Goal: Task Accomplishment & Management: Use online tool/utility

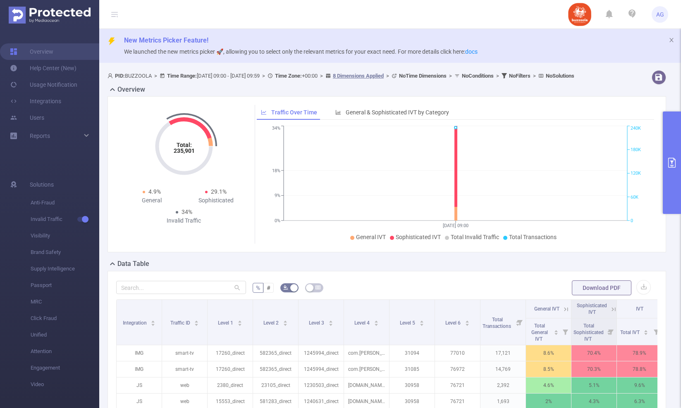
click at [677, 140] on button "primary" at bounding box center [671, 163] width 18 height 102
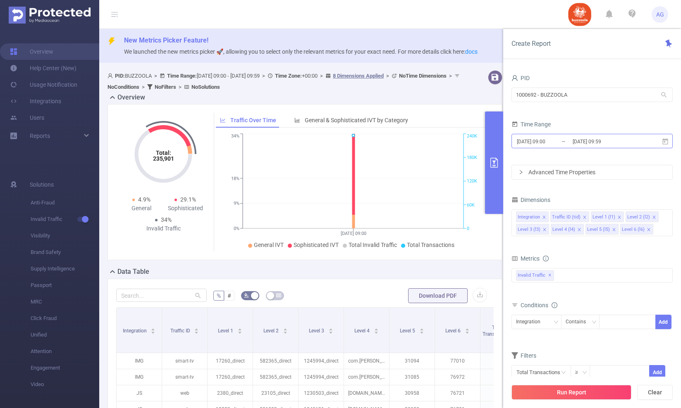
click at [546, 137] on input "[DATE] 09:00" at bounding box center [549, 141] width 67 height 11
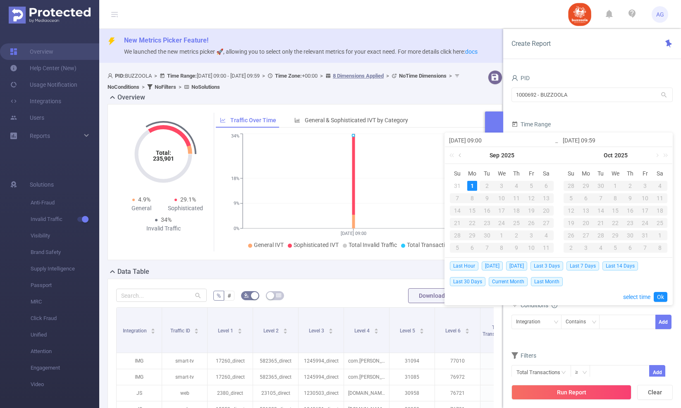
click at [462, 153] on link at bounding box center [460, 155] width 7 height 17
click at [472, 235] on div "25" at bounding box center [472, 236] width 10 height 10
click at [457, 248] on div "31" at bounding box center [457, 248] width 10 height 10
type input "[DATE] 09:00"
type input "[DATE] 09:59"
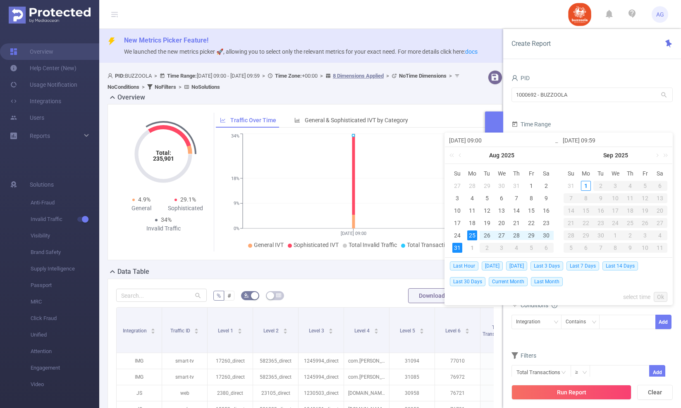
type input "[DATE] 09:00"
type input "[DATE] 09:59"
click at [662, 294] on link "Ok" at bounding box center [660, 297] width 14 height 10
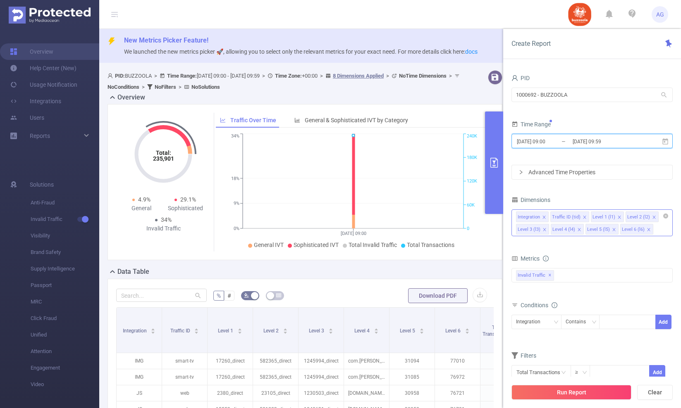
click at [545, 216] on icon "icon: close" at bounding box center [543, 217] width 3 height 3
click at [550, 219] on icon "icon: close" at bounding box center [550, 217] width 4 height 4
click at [544, 218] on icon "icon: close" at bounding box center [544, 217] width 3 height 3
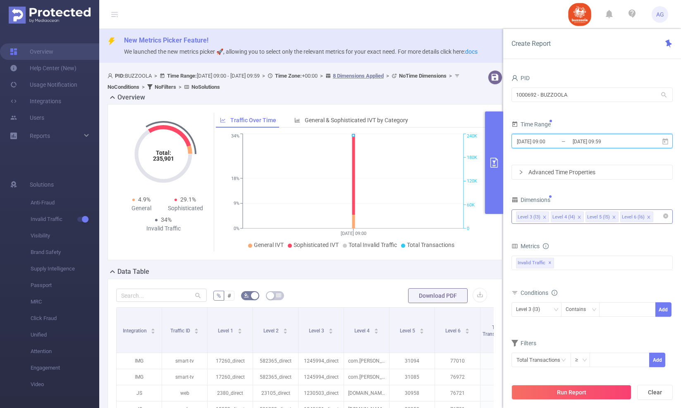
click at [579, 217] on icon "icon: close" at bounding box center [579, 217] width 4 height 4
click at [577, 217] on icon "icon: close" at bounding box center [579, 217] width 4 height 4
click at [571, 263] on div "Invalid Traffic ✕" at bounding box center [591, 263] width 161 height 14
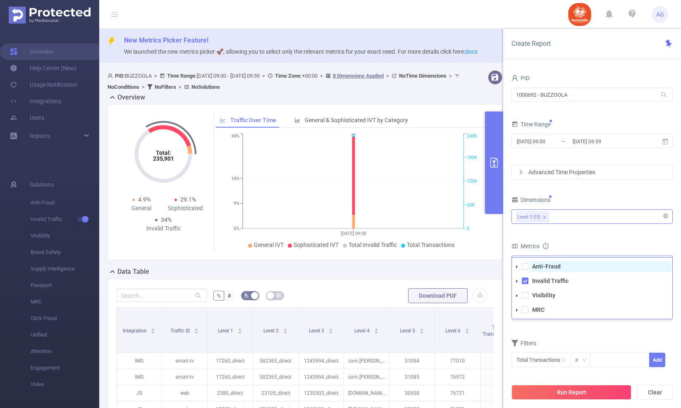
click at [553, 265] on strong "Anti-Fraud" at bounding box center [546, 266] width 29 height 7
click at [574, 327] on div "Conditions Level 3 (l3) Contains Add" at bounding box center [591, 307] width 161 height 40
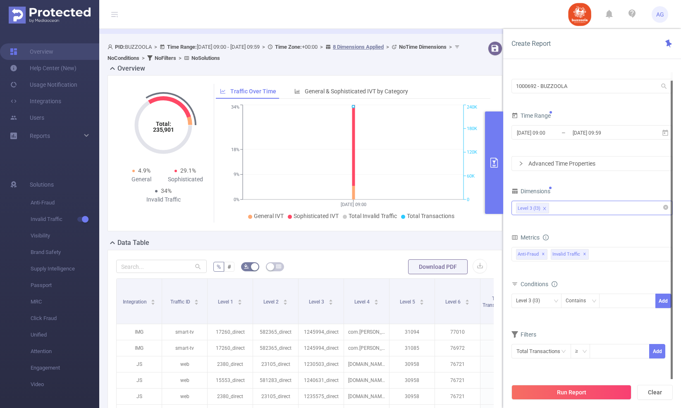
scroll to position [31, 0]
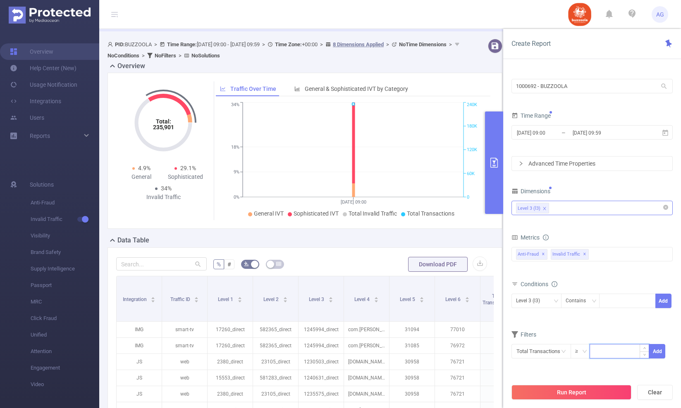
click at [597, 354] on input at bounding box center [619, 351] width 59 height 12
type input "1,000"
click at [664, 354] on button "Add" at bounding box center [657, 351] width 16 height 14
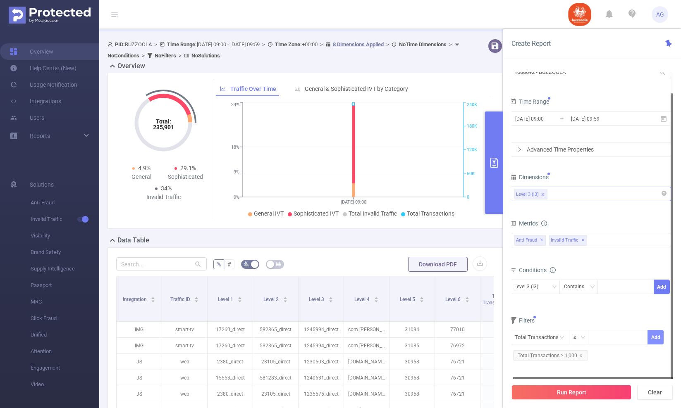
scroll to position [38, 0]
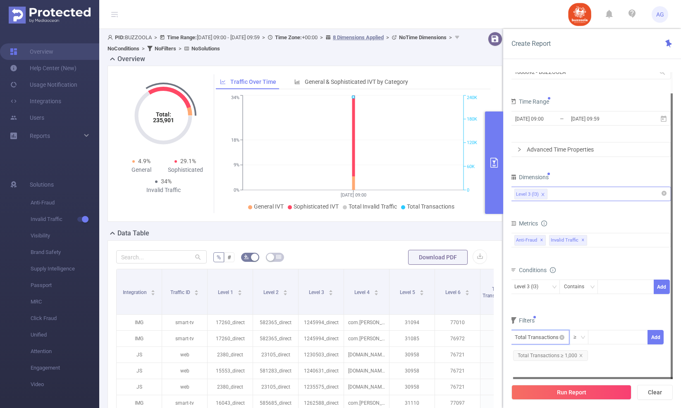
click at [557, 339] on input "text" at bounding box center [540, 337] width 60 height 14
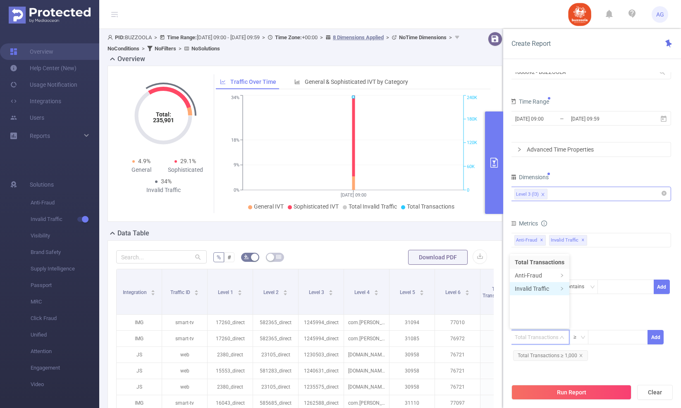
click at [545, 289] on li "Invalid Traffic" at bounding box center [540, 288] width 60 height 13
click at [581, 289] on li "IVT" at bounding box center [597, 288] width 60 height 13
click at [642, 260] on li "Total IVT" at bounding box center [650, 262] width 45 height 13
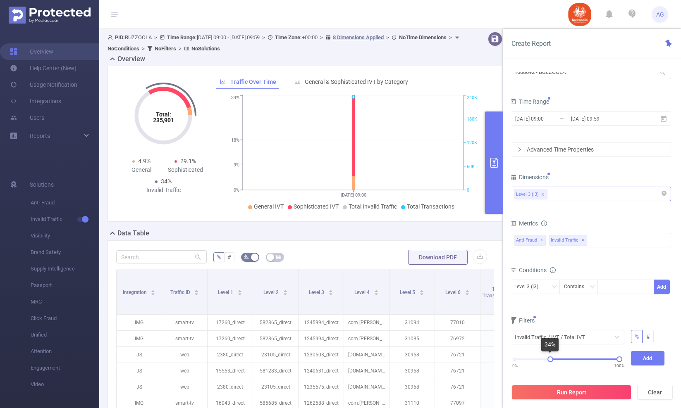
drag, startPoint x: 518, startPoint y: 359, endPoint x: 550, endPoint y: 360, distance: 32.7
click at [550, 360] on div "0% 100%" at bounding box center [566, 359] width 105 height 5
click at [551, 360] on div at bounding box center [551, 360] width 6 height 6
click at [638, 359] on button "Add" at bounding box center [648, 358] width 34 height 14
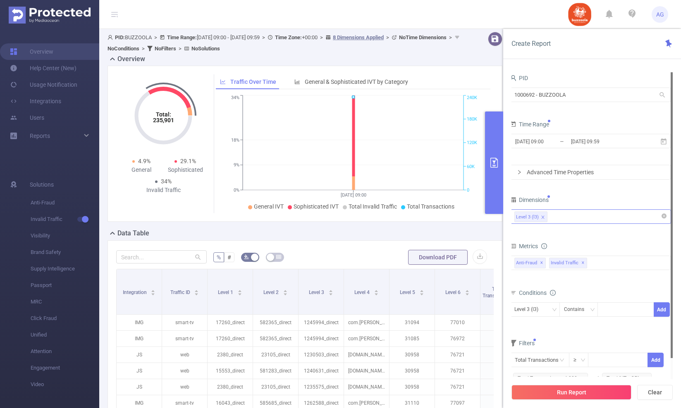
click at [586, 177] on div "Advanced Time Properties" at bounding box center [590, 172] width 160 height 14
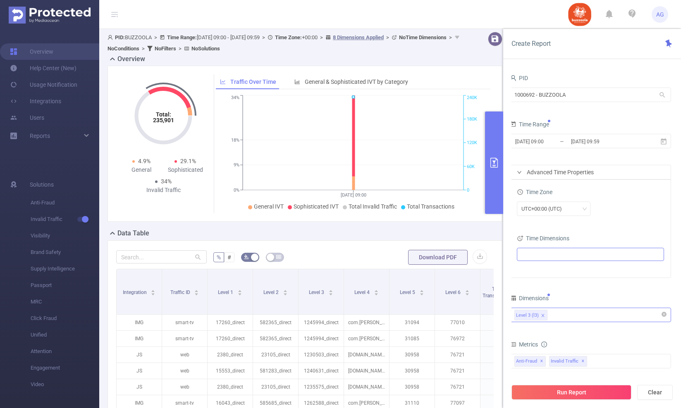
click at [555, 252] on ul at bounding box center [587, 254] width 136 height 12
click at [562, 206] on div "UTC+00:00 (UTC)" at bounding box center [544, 209] width 46 height 14
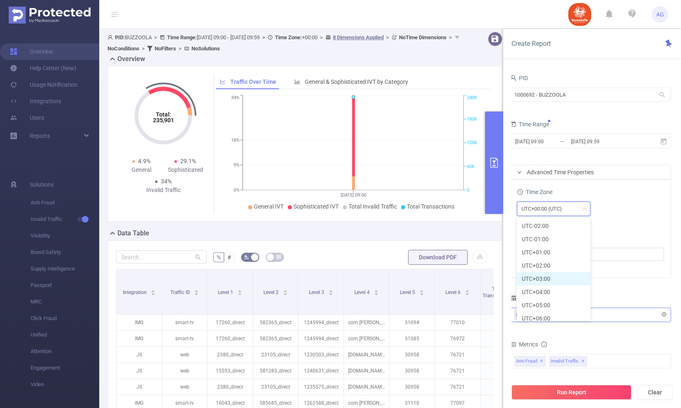
click at [549, 277] on li "UTC+03:00" at bounding box center [554, 278] width 74 height 13
click at [615, 217] on div "UTC+03:00" at bounding box center [590, 209] width 147 height 19
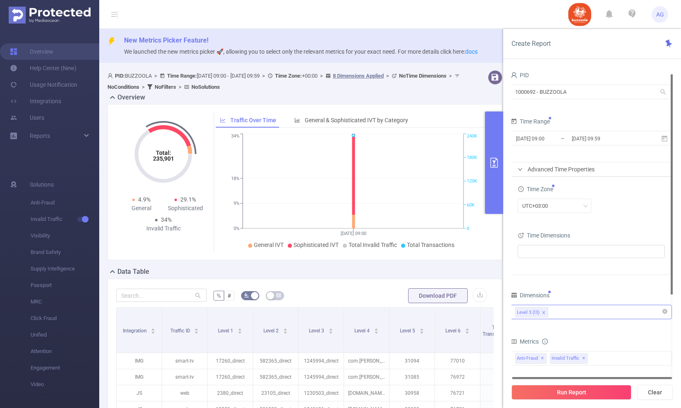
scroll to position [0, 0]
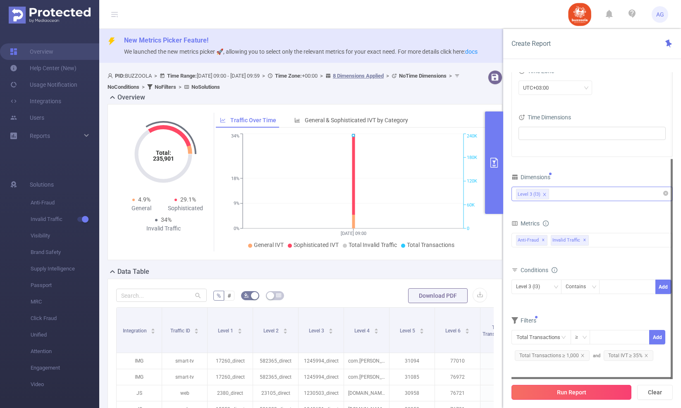
click at [580, 390] on button "Run Report" at bounding box center [571, 392] width 120 height 15
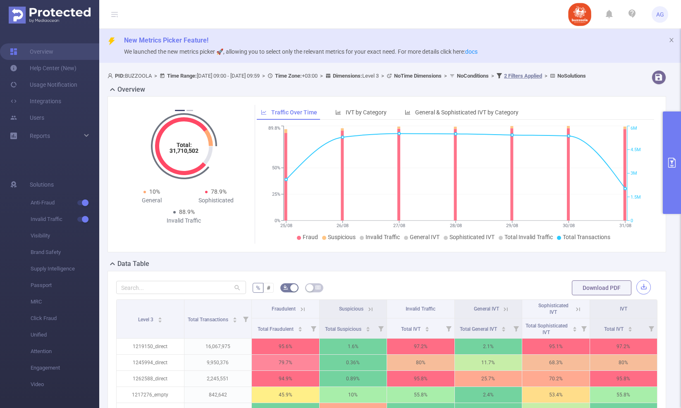
click at [649, 294] on button "button" at bounding box center [643, 287] width 14 height 14
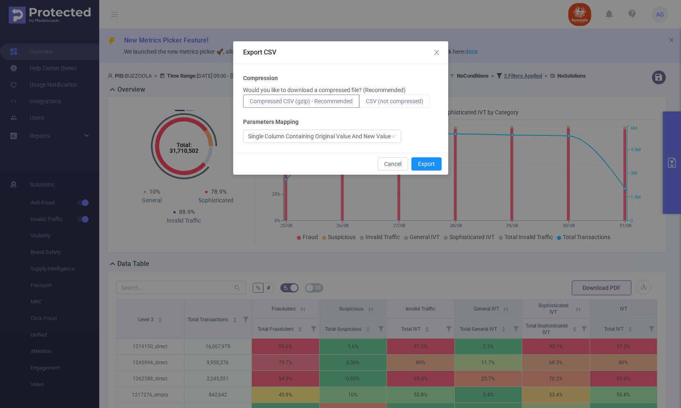
click at [408, 99] on span "CSV (not compressed)" at bounding box center [394, 101] width 57 height 7
click at [366, 103] on input "CSV (not compressed)" at bounding box center [366, 103] width 0 height 0
click at [429, 162] on button "Export" at bounding box center [426, 163] width 30 height 13
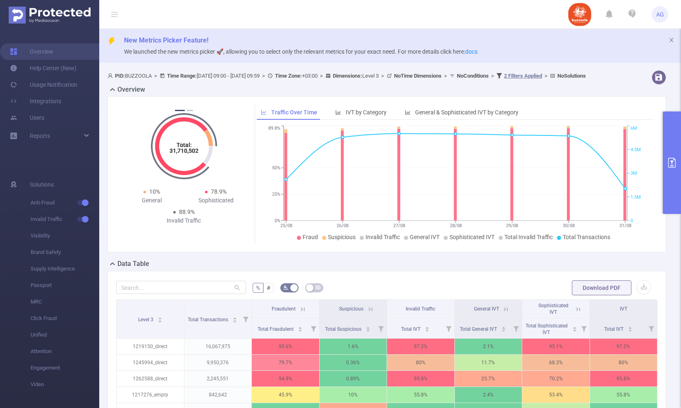
click at [670, 139] on button "primary" at bounding box center [671, 163] width 18 height 102
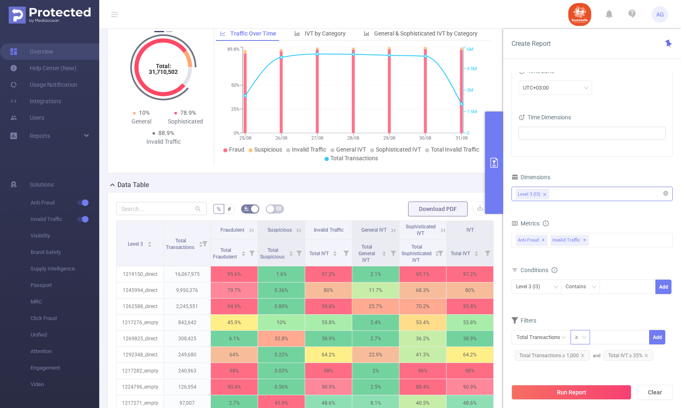
scroll to position [102, 0]
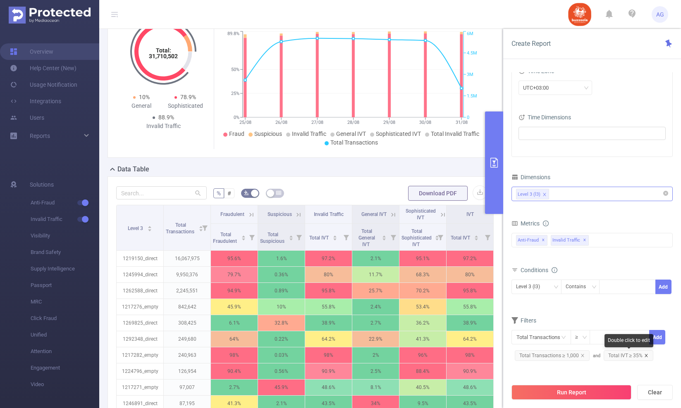
click at [645, 355] on icon "icon: close" at bounding box center [646, 356] width 4 height 4
click at [548, 339] on input "text" at bounding box center [541, 337] width 60 height 14
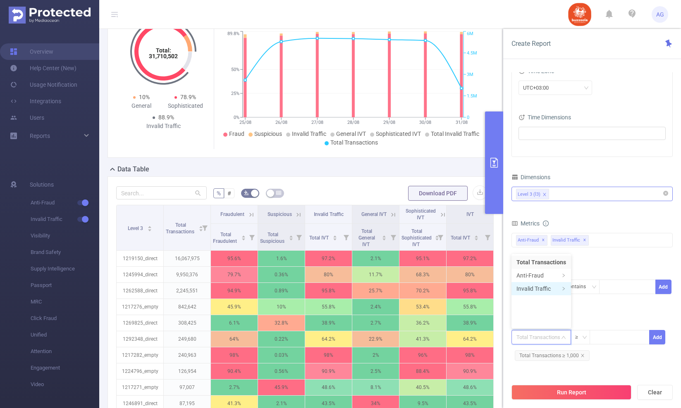
click at [532, 292] on li "Invalid Traffic" at bounding box center [541, 288] width 60 height 13
click at [583, 285] on li "IVT" at bounding box center [599, 288] width 60 height 13
click at [640, 260] on li "Total IVT" at bounding box center [651, 262] width 45 height 13
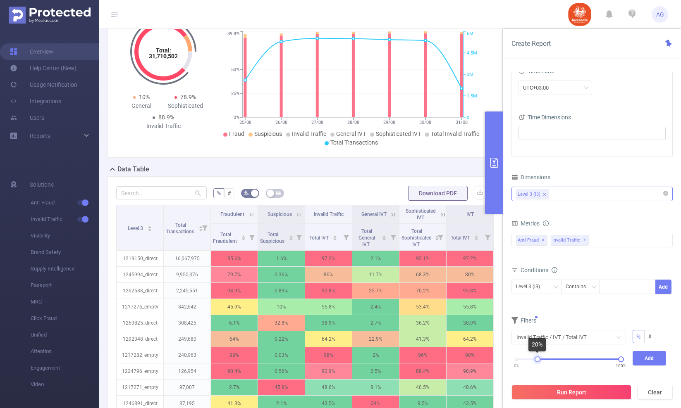
drag, startPoint x: 517, startPoint y: 360, endPoint x: 538, endPoint y: 360, distance: 21.1
click at [538, 360] on div at bounding box center [537, 360] width 6 height 6
drag, startPoint x: 619, startPoint y: 360, endPoint x: 552, endPoint y: 362, distance: 67.4
click at [552, 362] on div "0% 100%" at bounding box center [568, 362] width 121 height 22
click at [640, 357] on button "Add" at bounding box center [649, 358] width 34 height 14
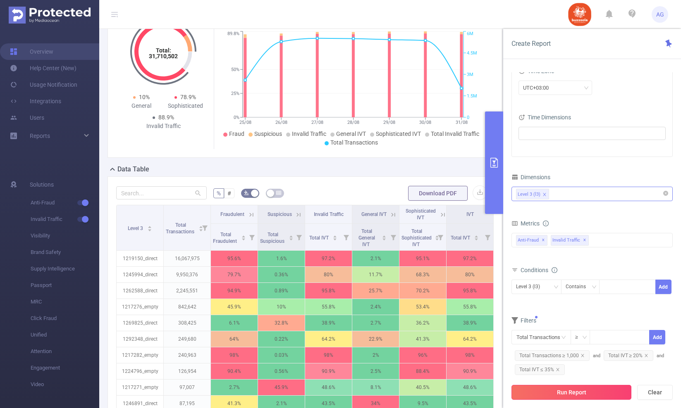
click at [613, 390] on button "Run Report" at bounding box center [571, 392] width 120 height 15
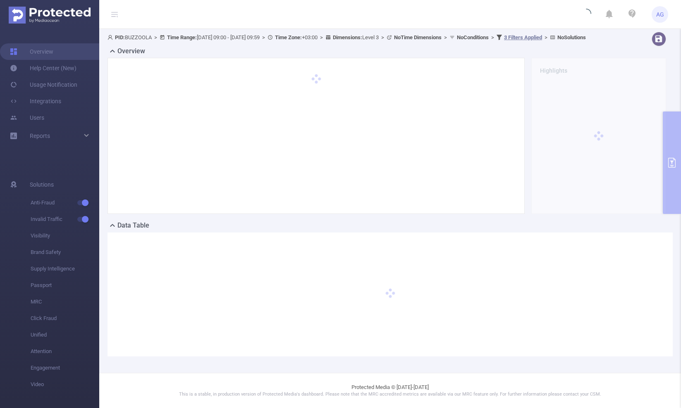
scroll to position [46, 0]
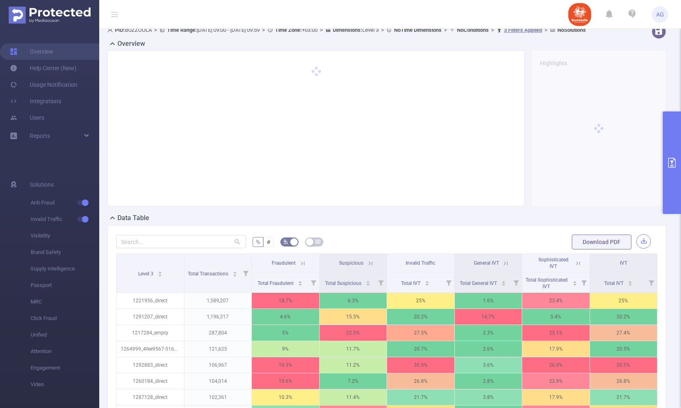
click at [642, 247] on button "button" at bounding box center [643, 241] width 14 height 14
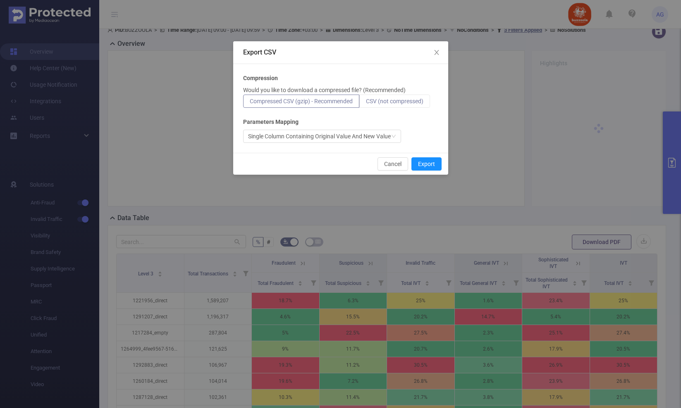
click at [410, 99] on span "CSV (not compressed)" at bounding box center [394, 101] width 57 height 7
click at [366, 103] on input "CSV (not compressed)" at bounding box center [366, 103] width 0 height 0
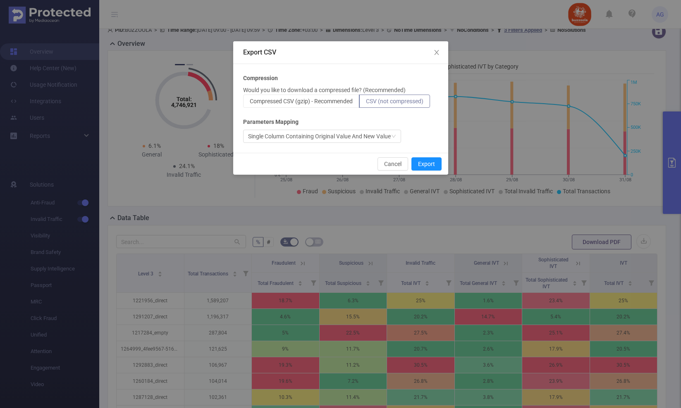
click at [414, 105] on label "CSV (not compressed)" at bounding box center [394, 101] width 71 height 13
click at [366, 103] on input "CSV (not compressed)" at bounding box center [366, 103] width 0 height 0
click at [425, 164] on button "Export" at bounding box center [426, 163] width 30 height 13
